Goal: Task Accomplishment & Management: Manage account settings

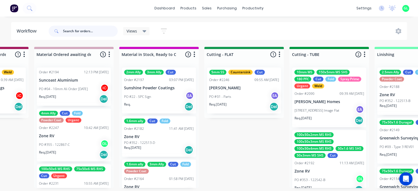
scroll to position [134, 0]
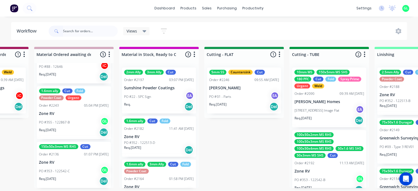
click at [316, 115] on div "PO #04 - 128 Perry Road Image Flat EA" at bounding box center [329, 110] width 70 height 10
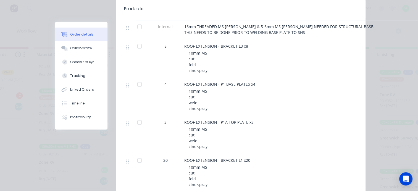
scroll to position [0, 0]
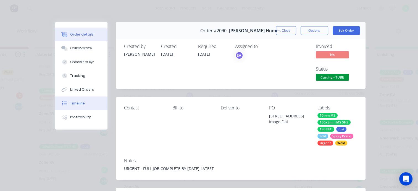
click at [81, 103] on div "Timeline" at bounding box center [77, 103] width 15 height 5
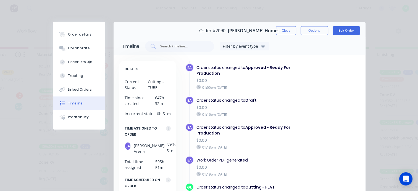
click at [284, 25] on div "Order #2090 - Joey Thomsen Homes Close Options Edit Order" at bounding box center [239, 30] width 252 height 17
click at [282, 30] on button "Close" at bounding box center [286, 30] width 20 height 9
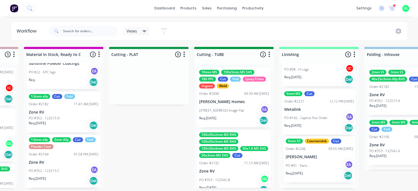
scroll to position [1, 928]
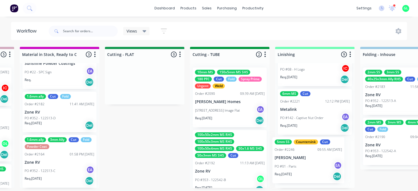
drag, startPoint x: 248, startPoint y: 171, endPoint x: 290, endPoint y: 168, distance: 42.7
click at [290, 168] on div "2.5mm Ally Cut Fold Powder Coat Order #2188 02:03 PM [DATE] Zone RV PO #352 - 1…" at bounding box center [315, 125] width 80 height 125
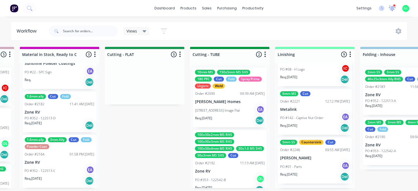
click at [392, 9] on icon at bounding box center [392, 7] width 5 height 4
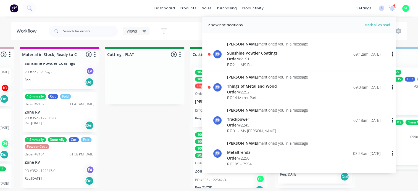
click at [257, 59] on div "Order # 2191" at bounding box center [267, 59] width 81 height 6
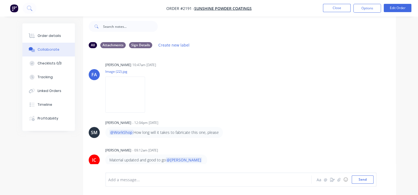
scroll to position [29, 0]
click at [122, 98] on img at bounding box center [125, 94] width 40 height 36
click at [44, 66] on button "Checklists 0/3" at bounding box center [48, 64] width 52 height 14
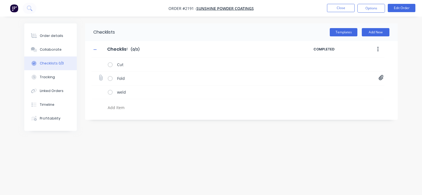
click at [382, 77] on icon at bounding box center [381, 78] width 5 height 6
click at [328, 91] on link "SCPC_21_Master.pdf" at bounding box center [336, 90] width 64 height 6
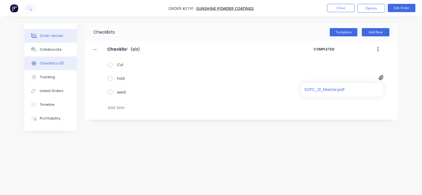
click at [50, 35] on div "Order details" at bounding box center [51, 35] width 23 height 5
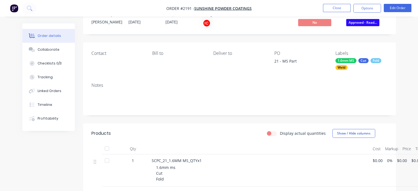
scroll to position [83, 0]
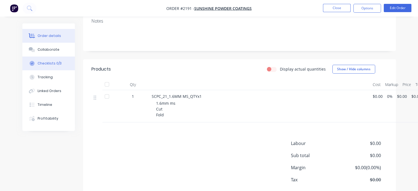
click at [34, 60] on button "Checklists 0/3" at bounding box center [48, 64] width 52 height 14
type textarea "x"
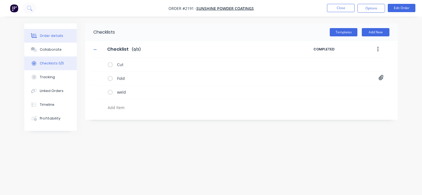
click at [52, 36] on div "Order details" at bounding box center [51, 35] width 23 height 5
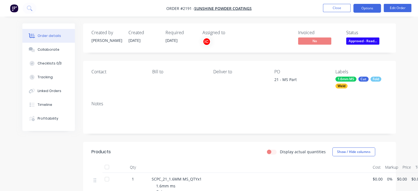
click at [373, 7] on button "Options" at bounding box center [367, 8] width 28 height 9
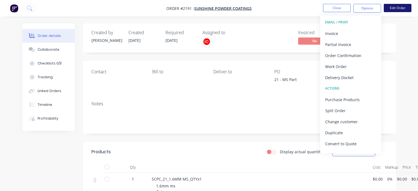
click at [404, 7] on button "Edit Order" at bounding box center [398, 8] width 28 height 8
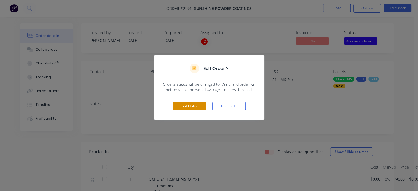
click at [191, 105] on button "Edit Order" at bounding box center [189, 106] width 33 height 8
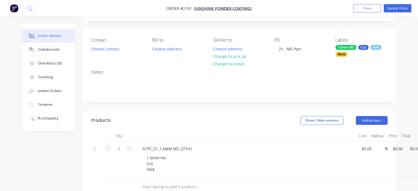
scroll to position [83, 0]
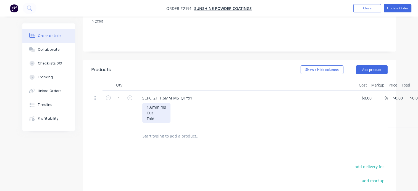
click at [163, 115] on div "1.6mm ms Cut Fold" at bounding box center [156, 113] width 28 height 20
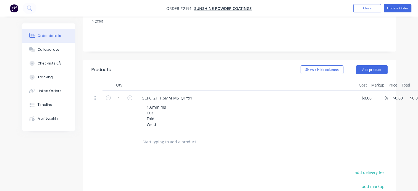
click at [235, 61] on header "Products Show / Hide columns Add product" at bounding box center [239, 70] width 313 height 20
click at [402, 10] on button "Update Order" at bounding box center [398, 8] width 28 height 8
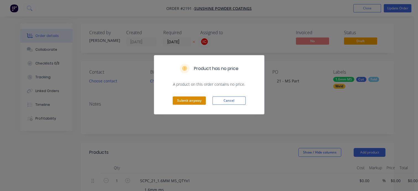
click at [192, 100] on button "Submit anyway" at bounding box center [189, 101] width 33 height 8
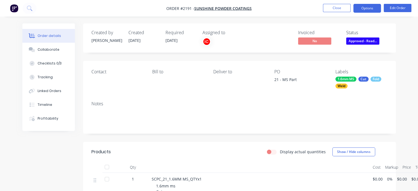
click at [364, 9] on button "Options" at bounding box center [367, 8] width 28 height 9
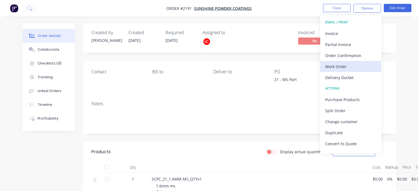
click at [334, 67] on div "Work Order" at bounding box center [350, 67] width 51 height 8
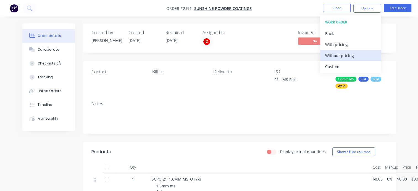
click at [335, 55] on div "Without pricing" at bounding box center [350, 56] width 51 height 8
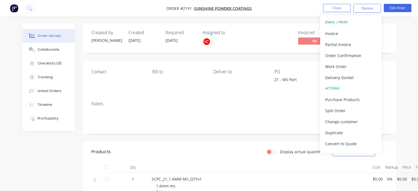
drag, startPoint x: 252, startPoint y: 32, endPoint x: 297, endPoint y: 30, distance: 44.8
click at [252, 31] on div "Assigned to" at bounding box center [229, 32] width 55 height 5
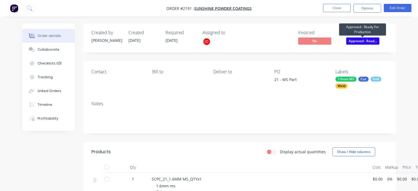
click at [356, 41] on span "Approved - Read..." at bounding box center [362, 41] width 33 height 7
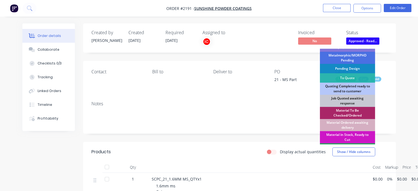
scroll to position [55, 0]
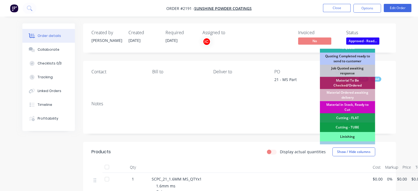
click at [356, 106] on div "Material in Stock, Ready to Cut" at bounding box center [347, 107] width 55 height 12
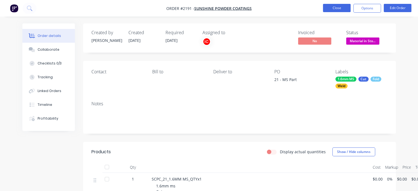
click at [338, 9] on button "Close" at bounding box center [337, 8] width 28 height 8
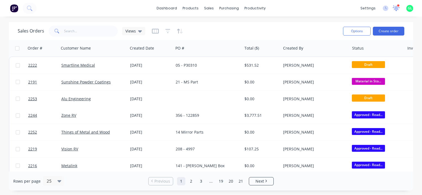
click at [395, 6] on icon at bounding box center [395, 8] width 7 height 6
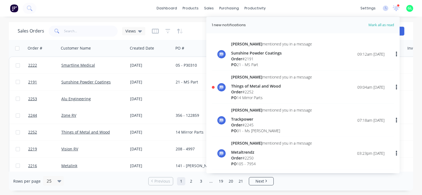
click at [263, 96] on div "PO 14 Mirror Parts" at bounding box center [271, 98] width 81 height 6
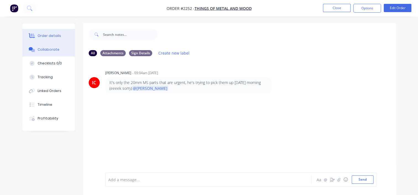
click at [47, 40] on button "Order details" at bounding box center [48, 36] width 52 height 14
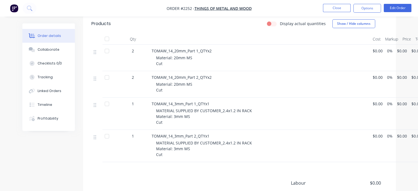
scroll to position [138, 0]
